Goal: Find contact information: Find contact information

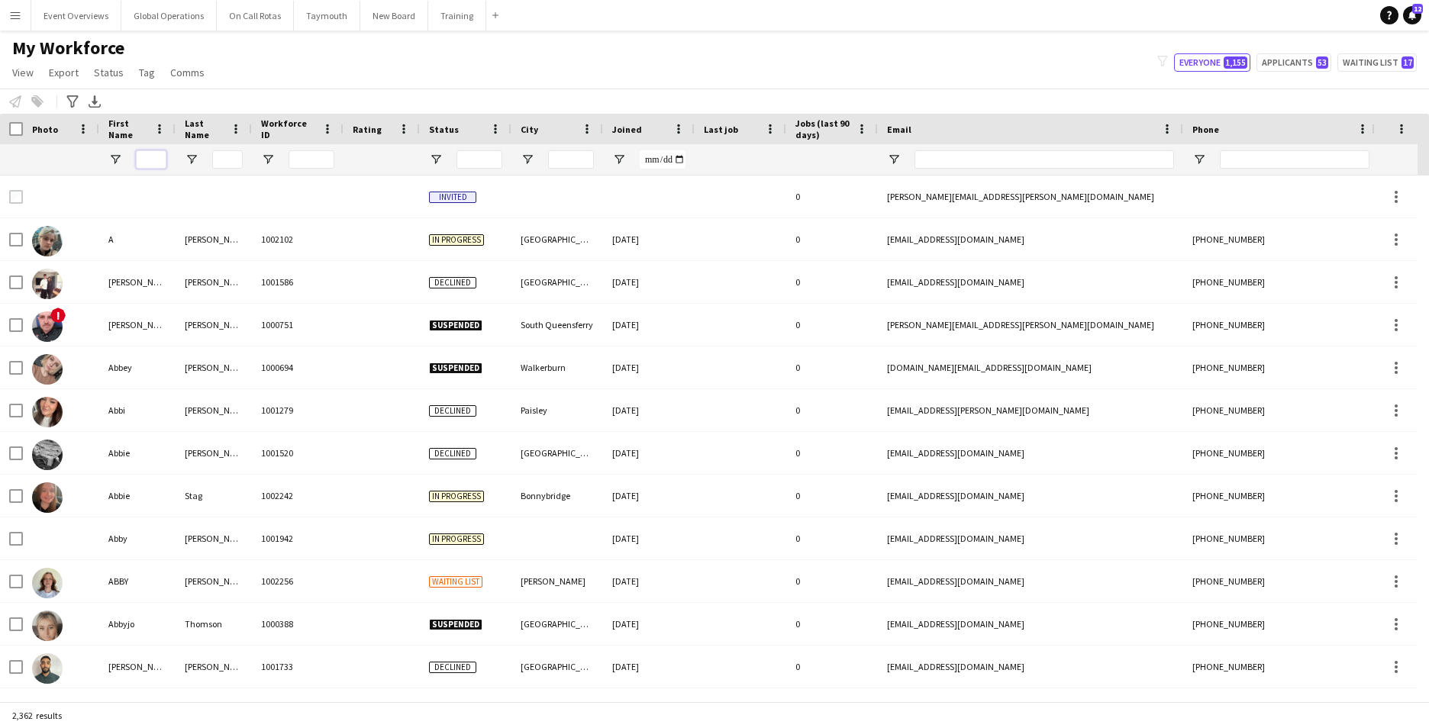
click at [160, 166] on input "First Name Filter Input" at bounding box center [151, 159] width 31 height 18
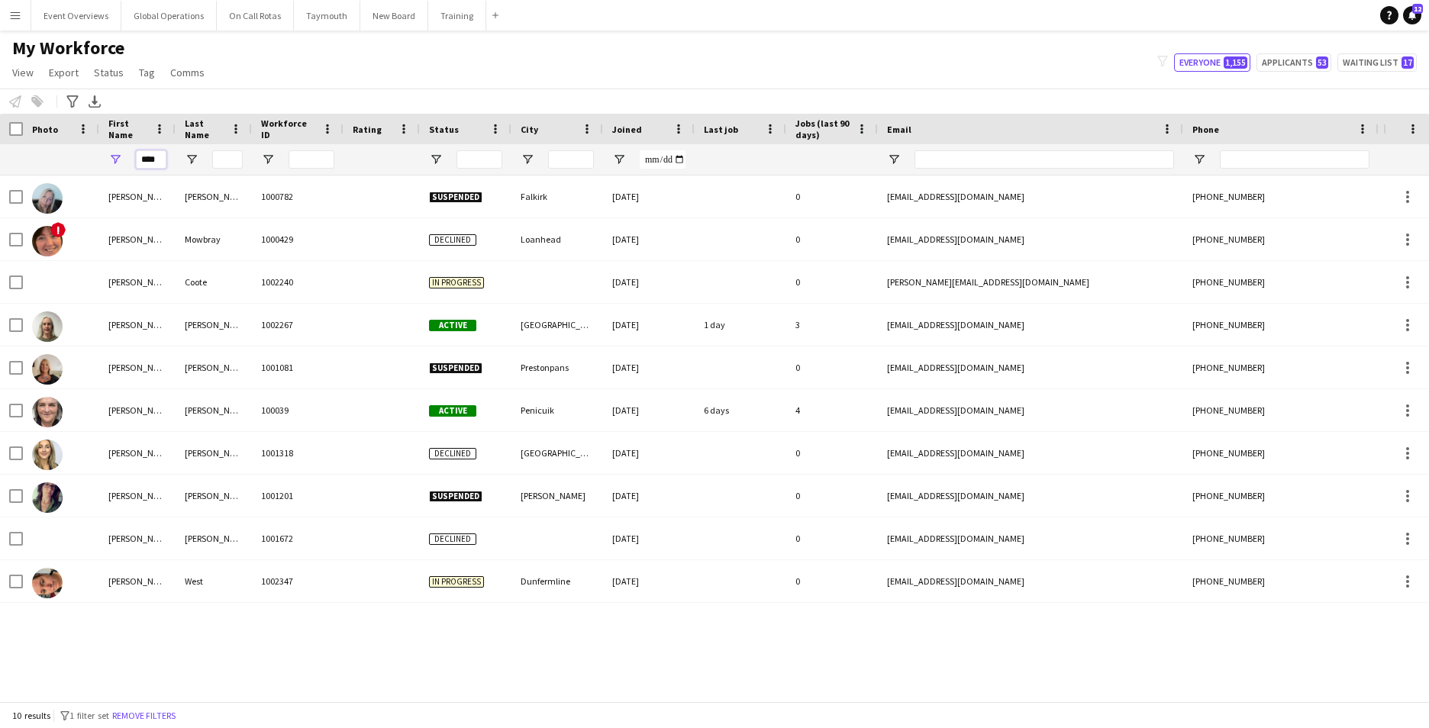
type input "****"
click at [633, 37] on div "My Workforce View Views Default view Active Staff Applications - First Aider Ap…" at bounding box center [714, 63] width 1429 height 52
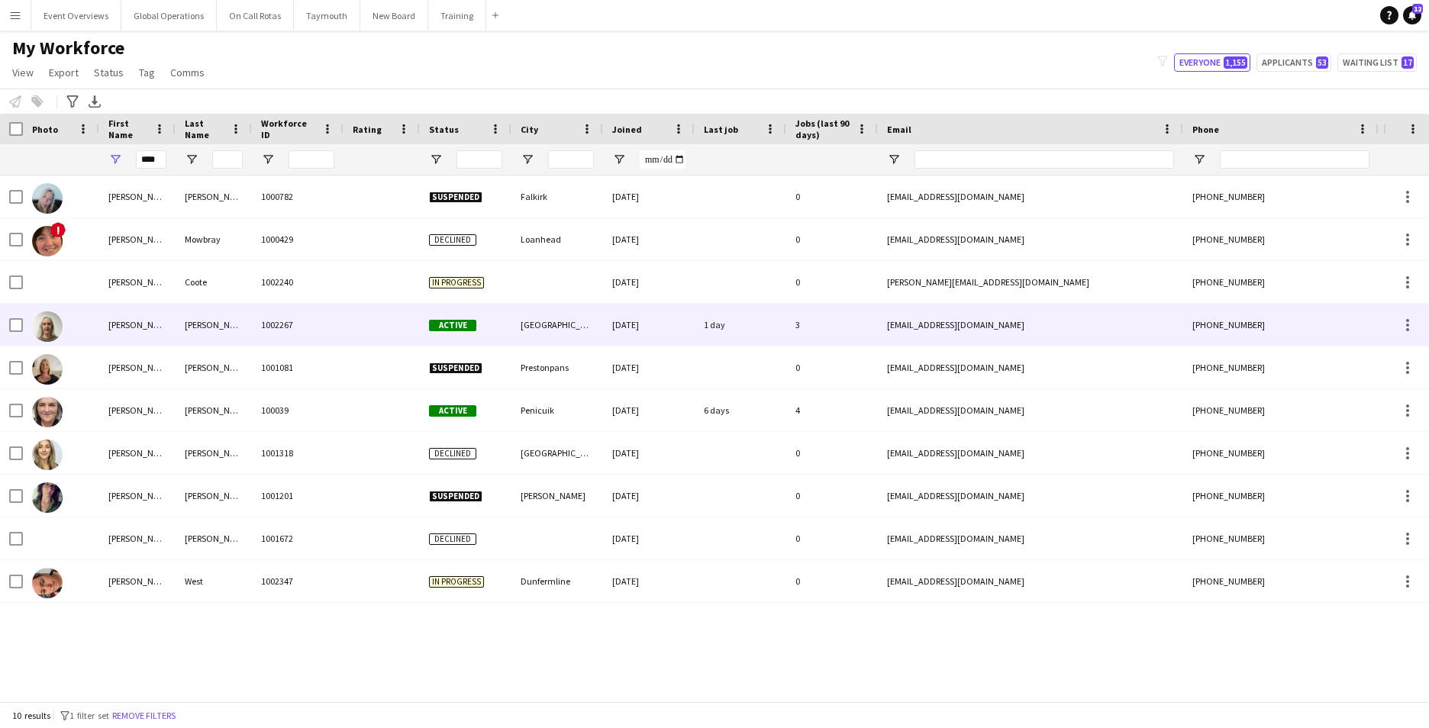
click at [122, 321] on div "[PERSON_NAME]" at bounding box center [137, 325] width 76 height 42
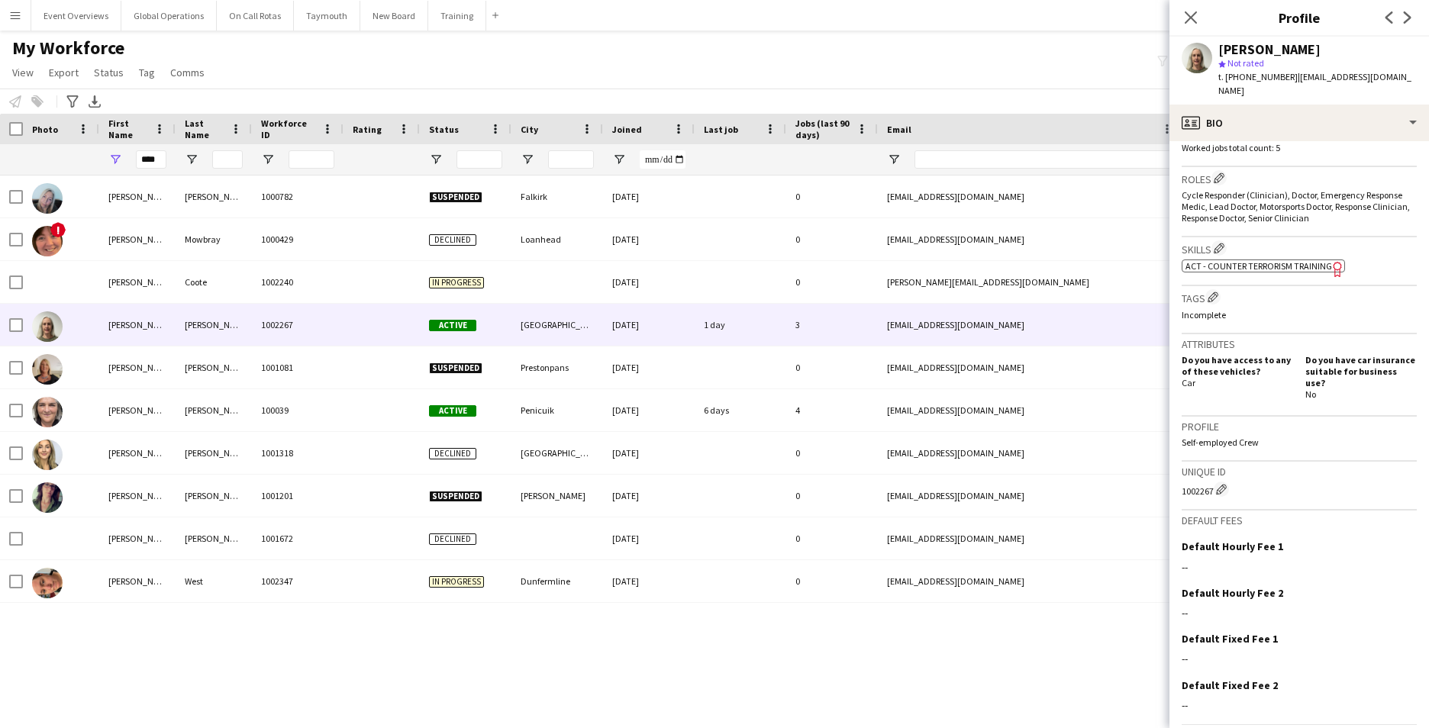
scroll to position [500, 0]
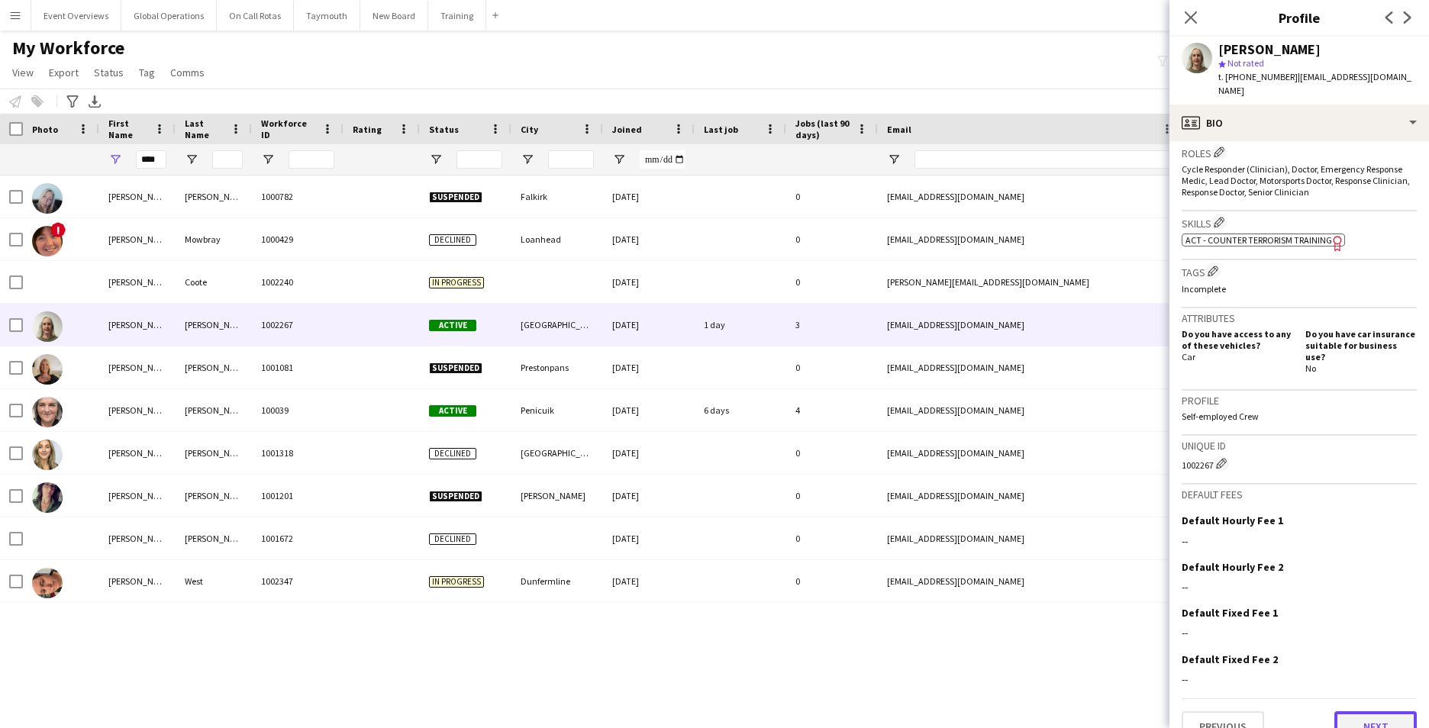
click at [1362, 711] on button "Next" at bounding box center [1375, 726] width 82 height 31
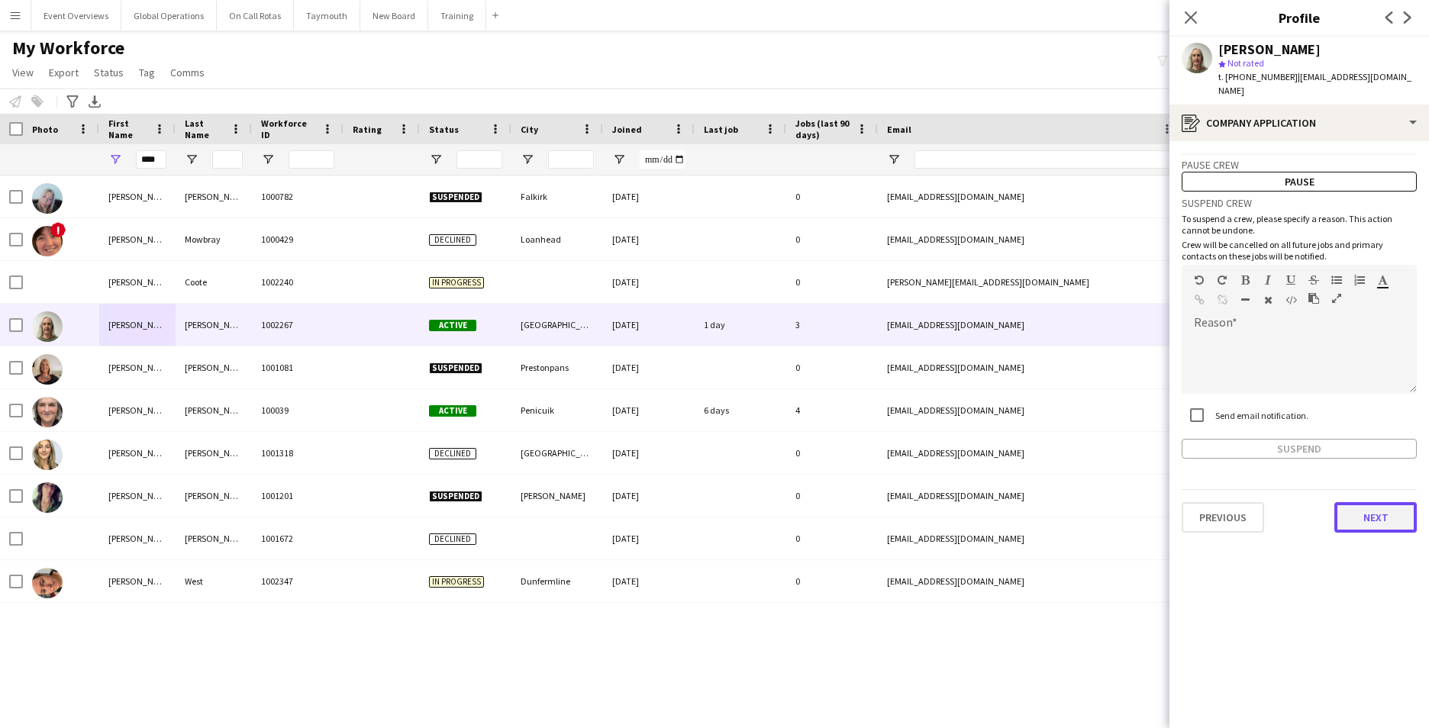
click at [1361, 502] on button "Next" at bounding box center [1375, 517] width 82 height 31
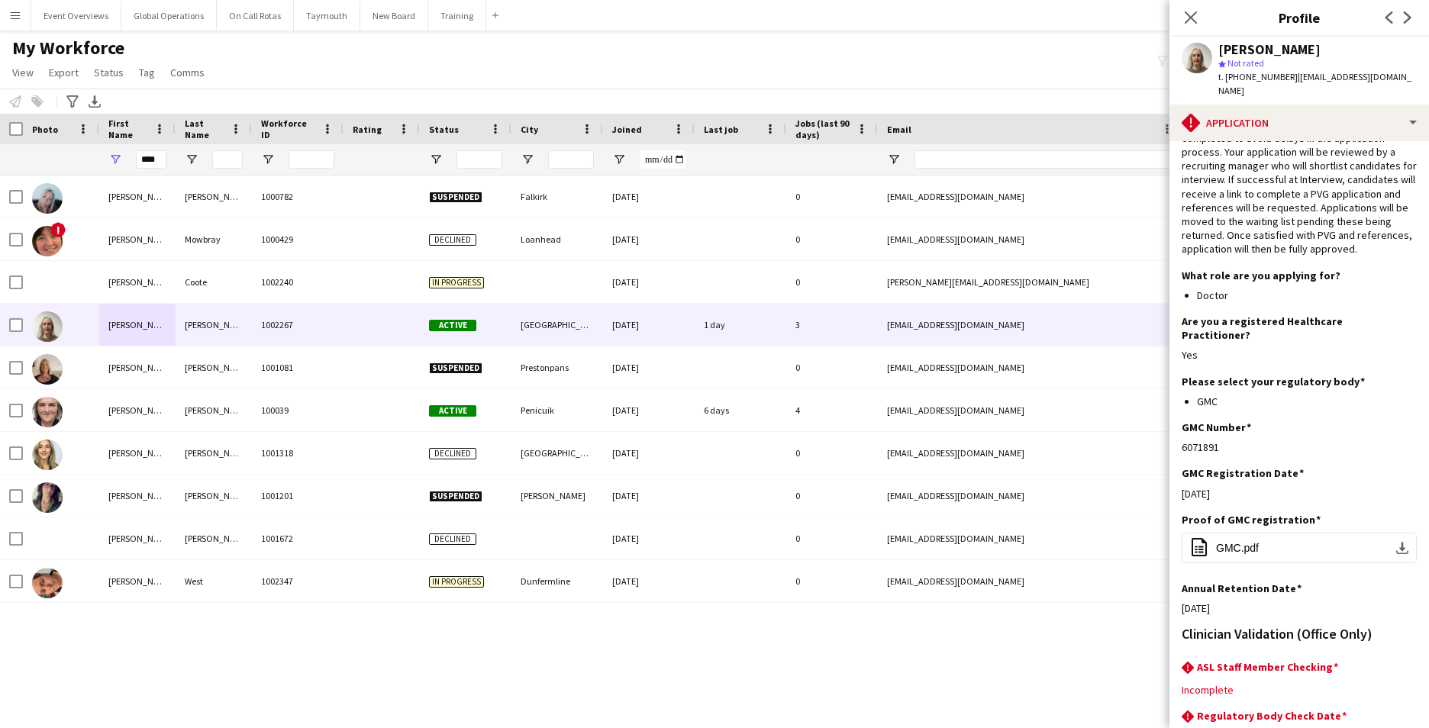
scroll to position [124, 0]
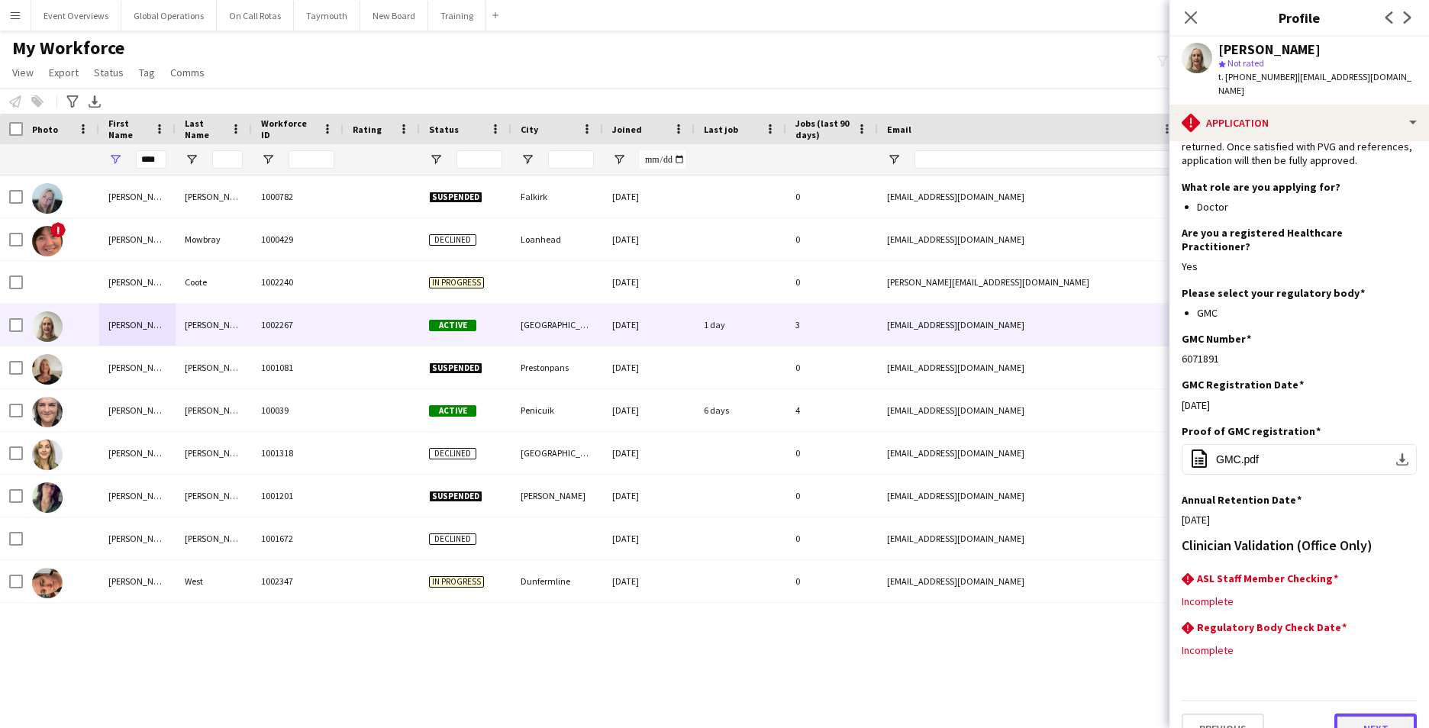
click at [1367, 714] on button "Next" at bounding box center [1375, 729] width 82 height 31
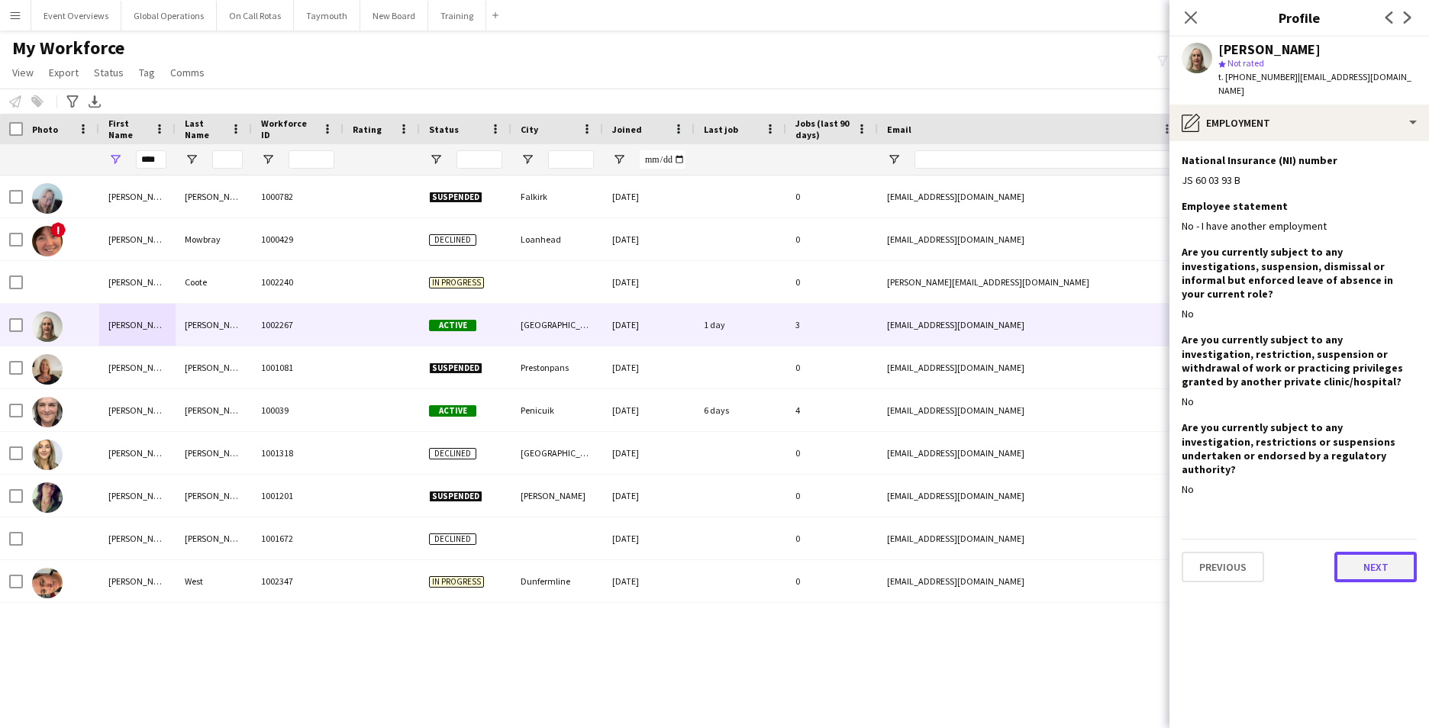
click at [1374, 552] on button "Next" at bounding box center [1375, 567] width 82 height 31
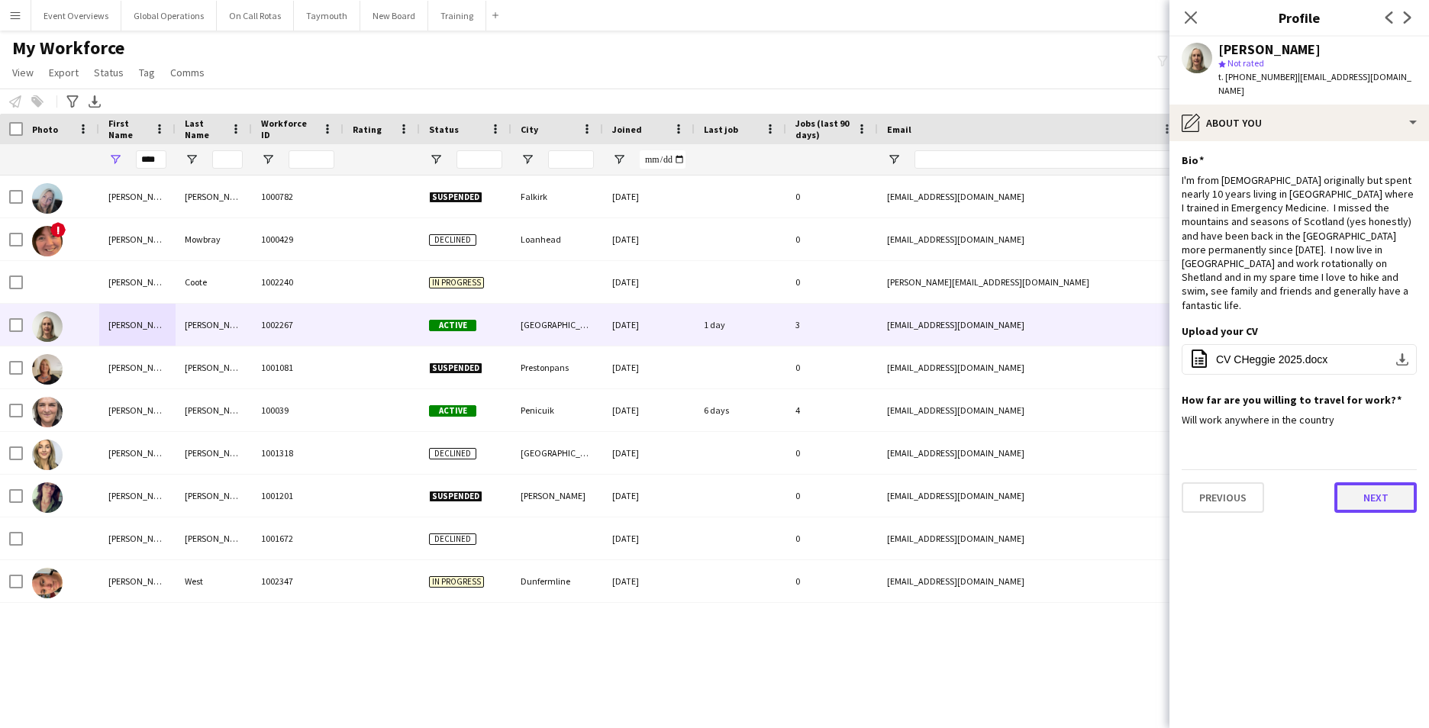
click at [1373, 482] on button "Next" at bounding box center [1375, 497] width 82 height 31
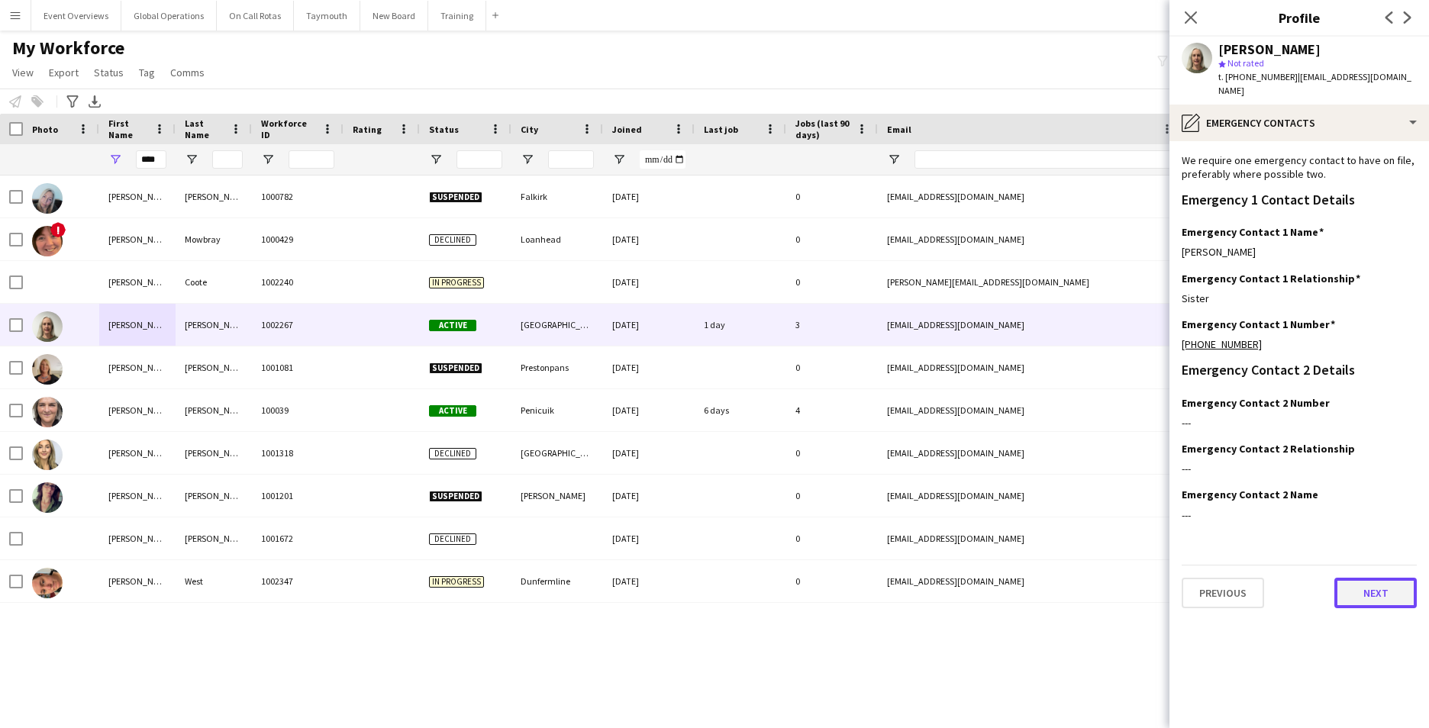
click at [1391, 581] on button "Next" at bounding box center [1375, 593] width 82 height 31
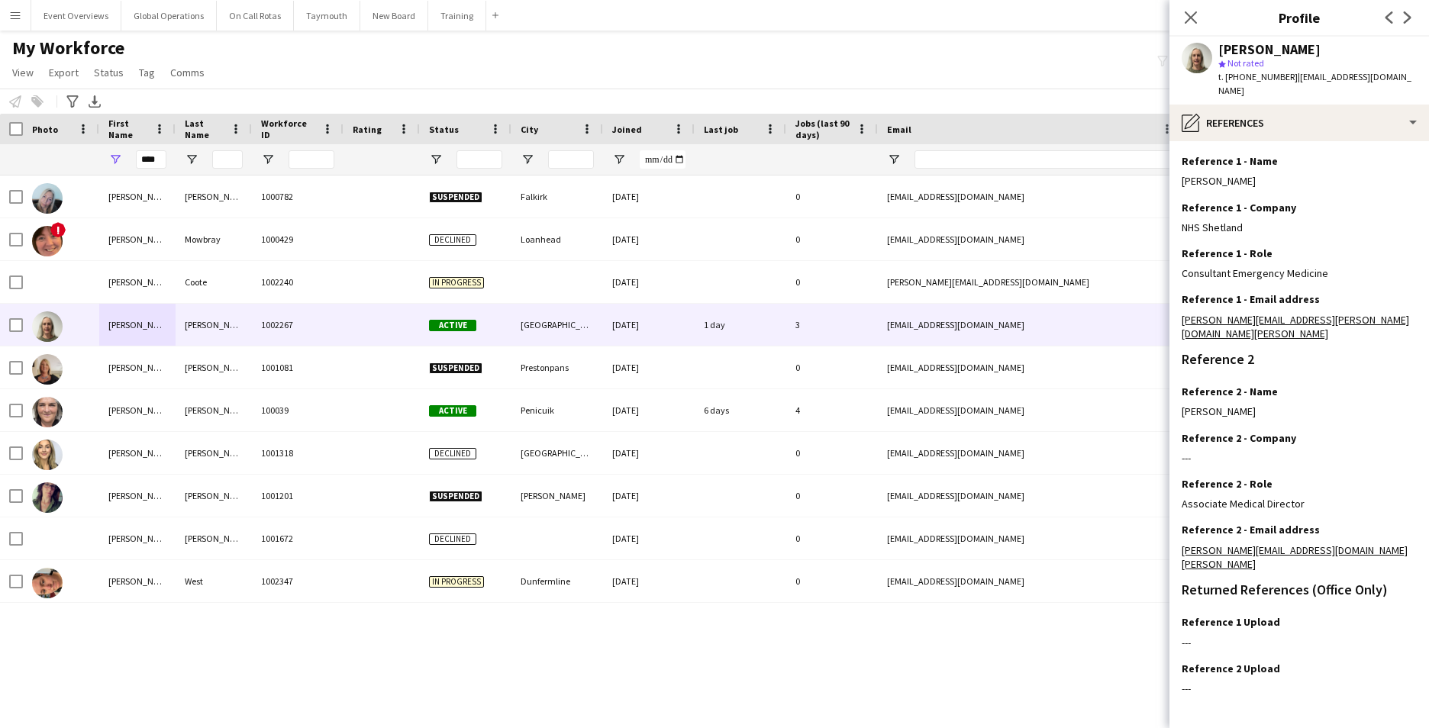
scroll to position [182, 0]
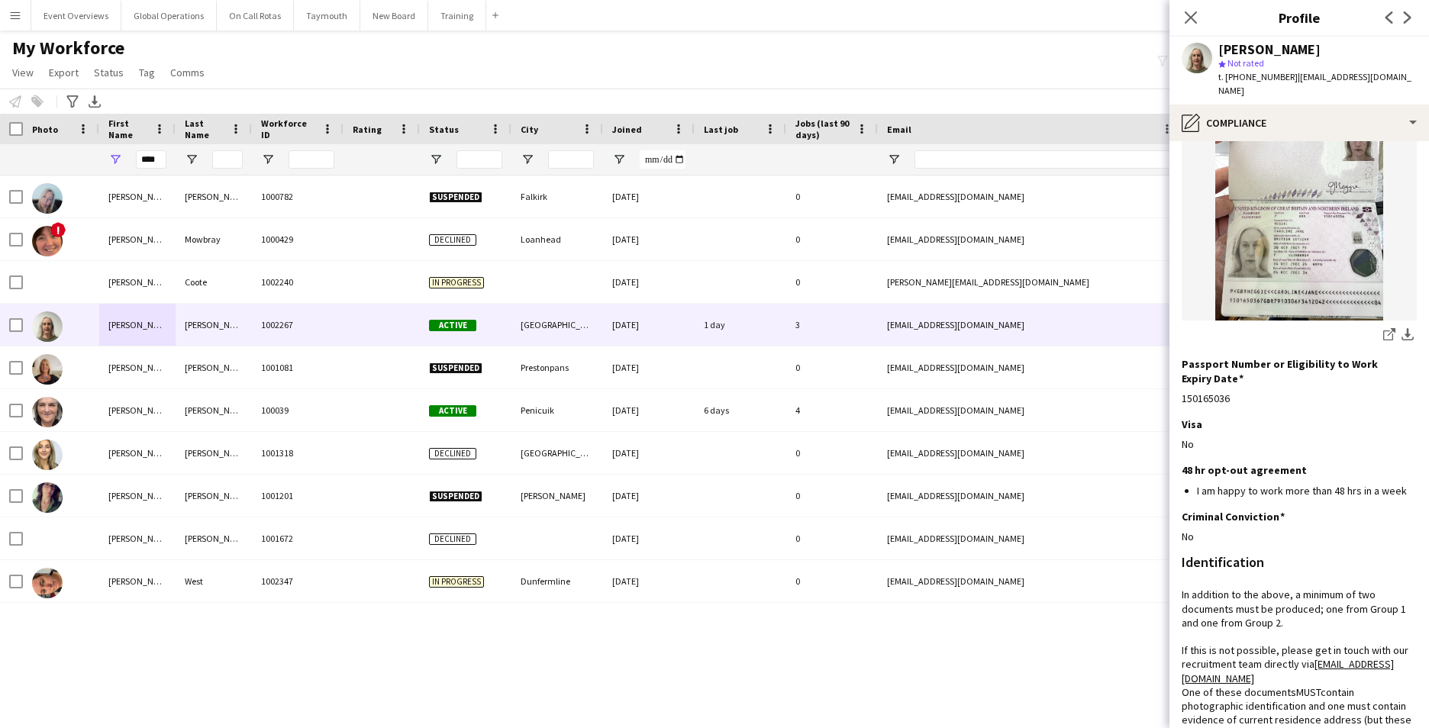
scroll to position [0, 0]
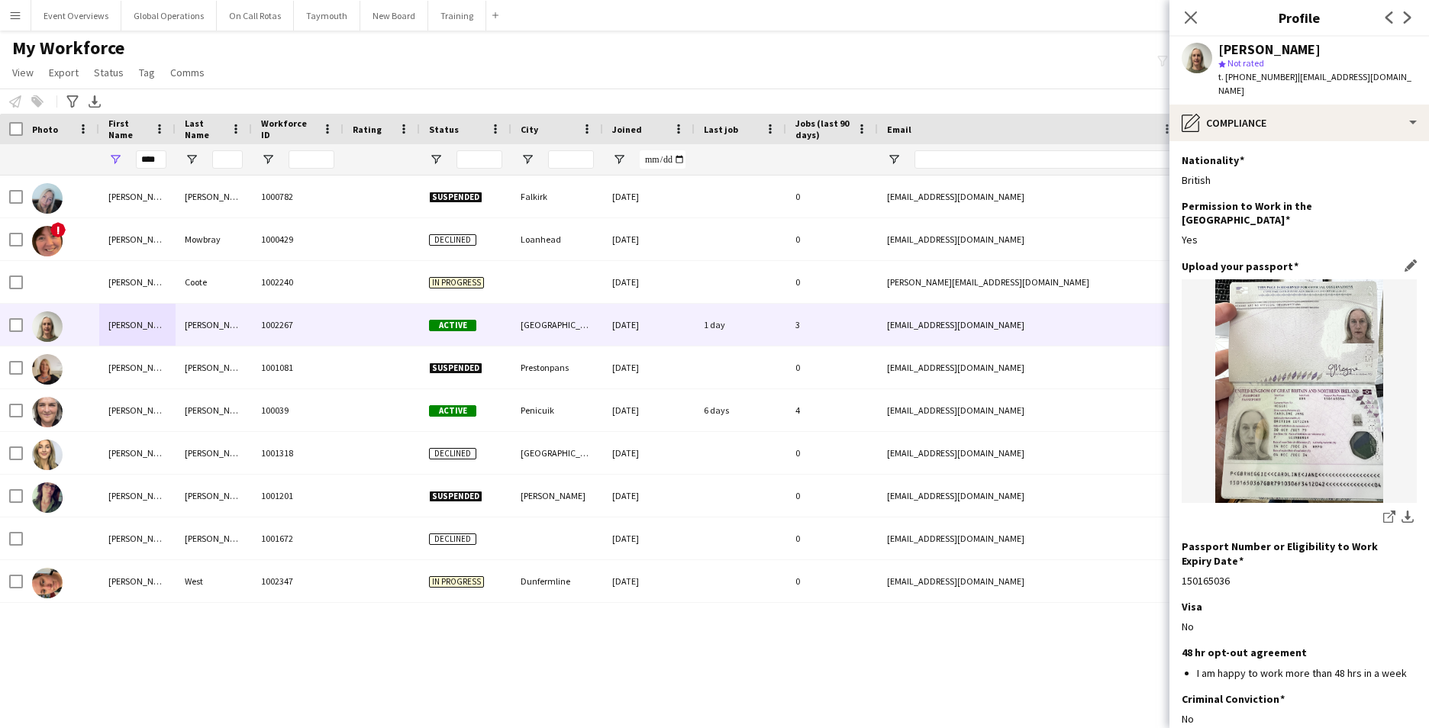
click at [1310, 366] on img at bounding box center [1298, 391] width 235 height 224
click at [1387, 511] on icon at bounding box center [1391, 515] width 8 height 8
drag, startPoint x: 1287, startPoint y: 78, endPoint x: 1220, endPoint y: 73, distance: 68.1
click at [1220, 73] on div "t. [PHONE_NUMBER] | [EMAIL_ADDRESS][DOMAIN_NAME]" at bounding box center [1317, 83] width 198 height 27
copy div "t. [PHONE_NUMBER] |"
